Goal: Contribute content: Contribute content

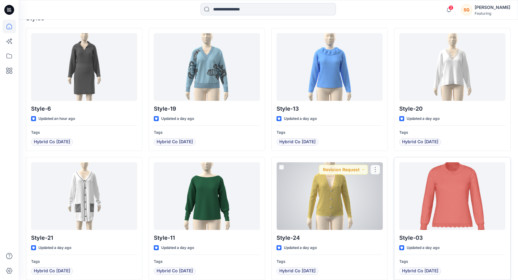
scroll to position [210, 0]
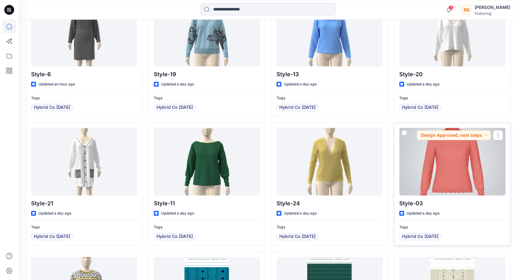
click at [443, 188] on div at bounding box center [452, 162] width 106 height 68
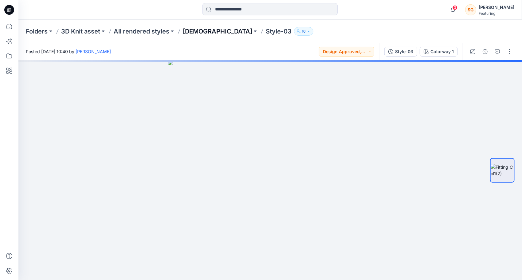
click at [197, 31] on p "[DEMOGRAPHIC_DATA]" at bounding box center [217, 31] width 69 height 9
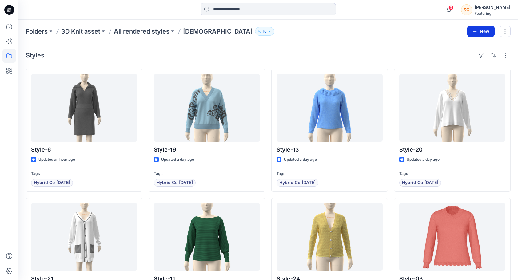
click at [484, 34] on button "New" at bounding box center [480, 31] width 27 height 11
click at [459, 46] on p "New Style" at bounding box center [462, 46] width 21 height 7
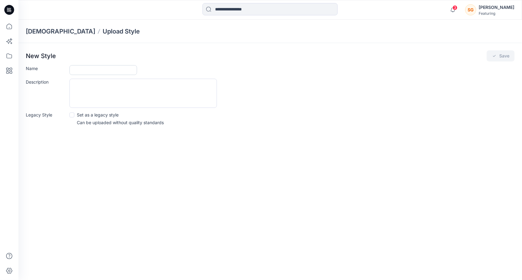
click at [112, 73] on input "Name" at bounding box center [103, 70] width 68 height 10
type input "********"
click at [498, 54] on button "Save" at bounding box center [501, 55] width 28 height 11
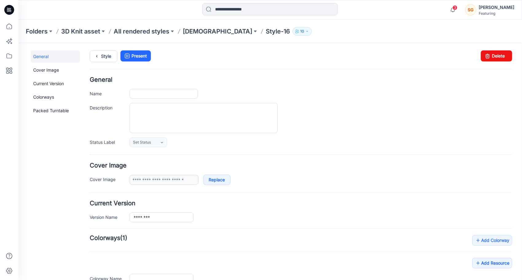
type input "********"
type input "**********"
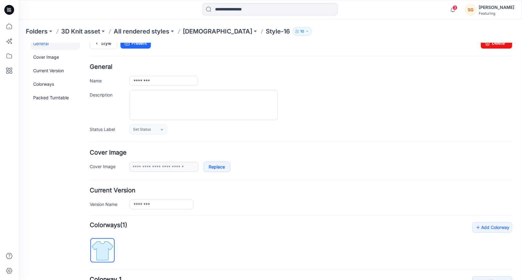
scroll to position [92, 0]
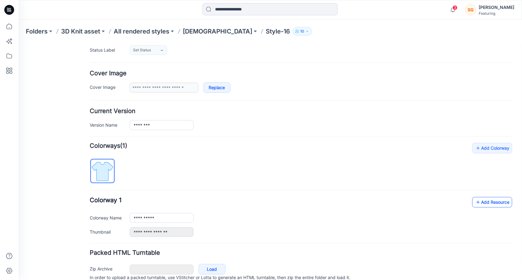
click at [485, 202] on link "Add Resource" at bounding box center [492, 202] width 40 height 10
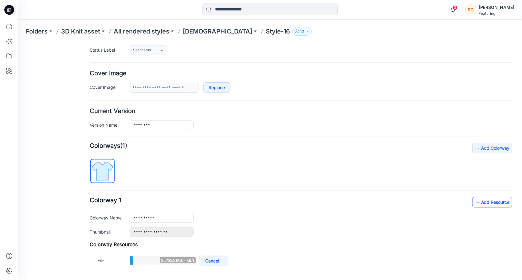
click at [493, 200] on link "Add Resource" at bounding box center [492, 202] width 40 height 10
click at [485, 197] on link "Add Resource" at bounding box center [492, 202] width 40 height 10
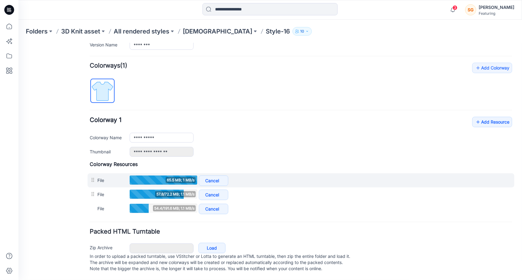
scroll to position [177, 0]
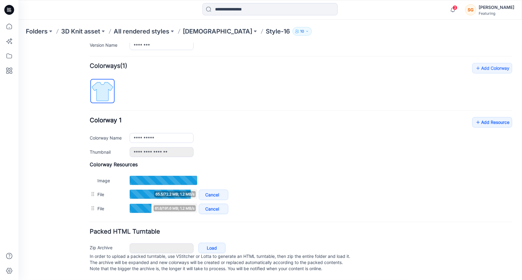
type input "*"
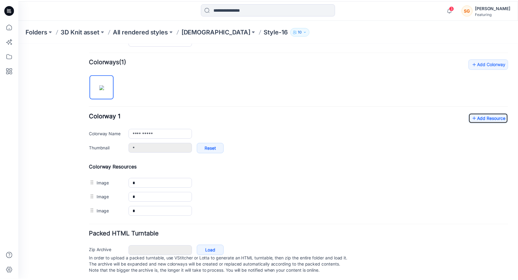
scroll to position [177, 0]
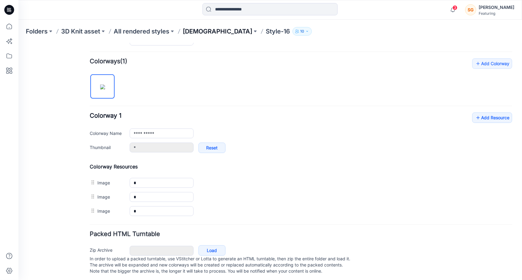
click at [188, 33] on p "[DEMOGRAPHIC_DATA]" at bounding box center [217, 31] width 69 height 9
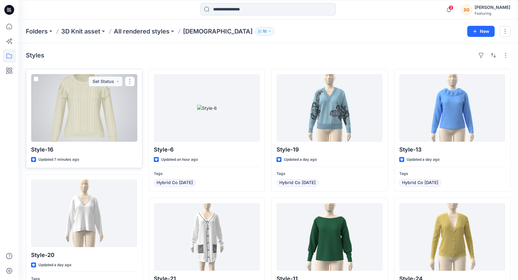
click at [96, 116] on div at bounding box center [84, 108] width 106 height 68
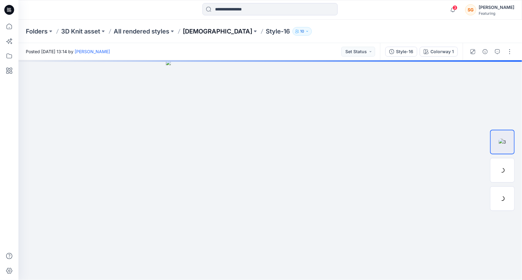
click at [194, 33] on p "[DEMOGRAPHIC_DATA]" at bounding box center [217, 31] width 69 height 9
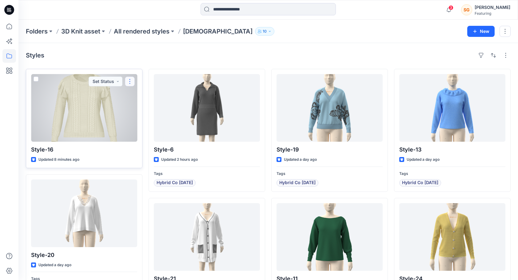
click at [130, 81] on button "button" at bounding box center [130, 82] width 10 height 10
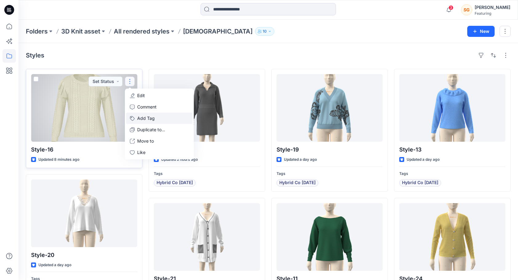
click at [142, 116] on button "Add Tag" at bounding box center [159, 118] width 66 height 11
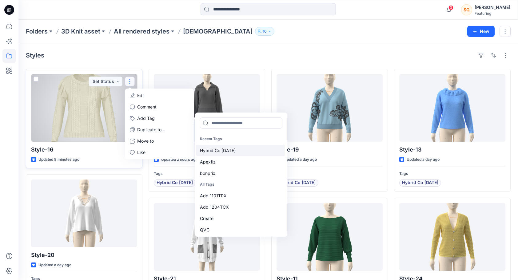
click at [218, 149] on div "Hybrid Co [DATE]" at bounding box center [240, 150] width 89 height 11
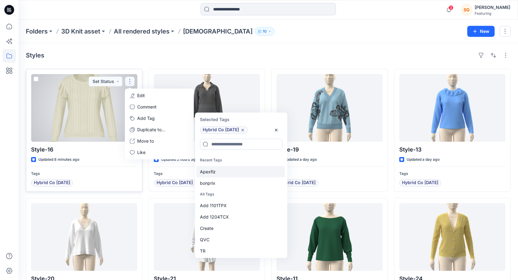
click at [215, 171] on div "Apexfiz" at bounding box center [240, 171] width 89 height 11
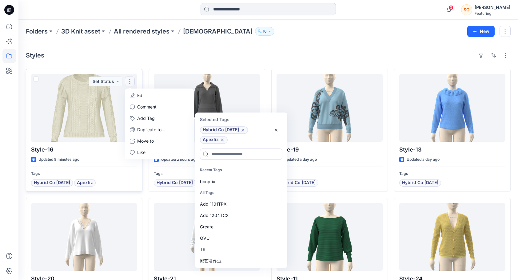
click at [0, 212] on html "3 Notifications AR [PERSON_NAME] mentioned you in a comment on Style-03 View St…" at bounding box center [259, 240] width 518 height 480
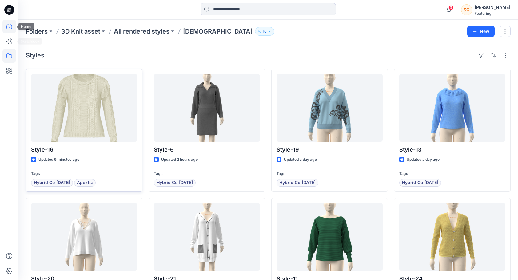
click at [8, 28] on icon at bounding box center [9, 27] width 14 height 14
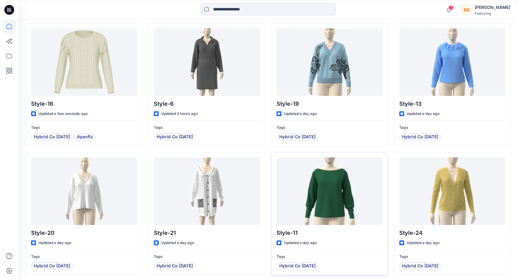
scroll to position [184, 0]
